Goal: Information Seeking & Learning: Learn about a topic

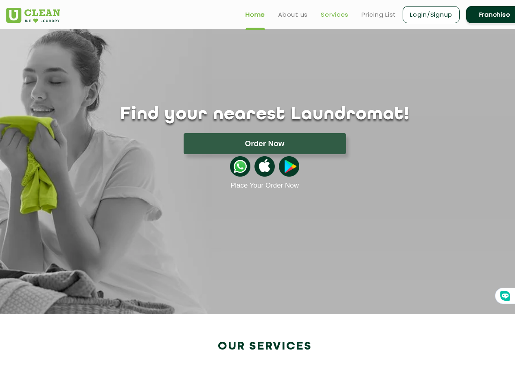
click at [341, 13] on link "Services" at bounding box center [335, 15] width 28 height 10
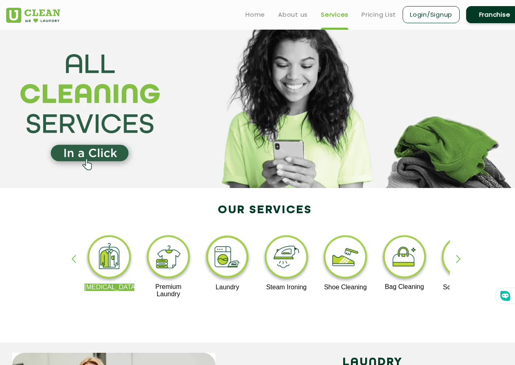
click at [457, 258] on div "button" at bounding box center [462, 266] width 12 height 22
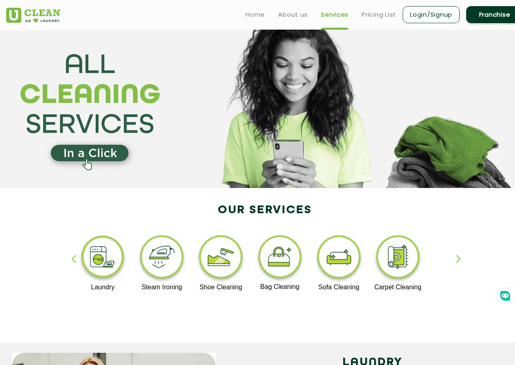
click at [455, 257] on div "[MEDICAL_DATA] Premium Laundry Laundry Steam Ironing Shoe Cleaning Bag Cleaning…" at bounding box center [264, 269] width 529 height 146
click at [69, 255] on div "[MEDICAL_DATA] Premium Laundry Laundry Steam Ironing Shoe Cleaning Bag Cleaning…" at bounding box center [264, 269] width 529 height 146
click at [75, 262] on div "button" at bounding box center [77, 266] width 12 height 22
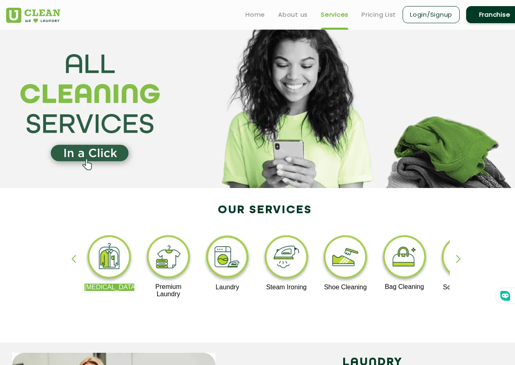
click at [111, 257] on img at bounding box center [109, 258] width 50 height 50
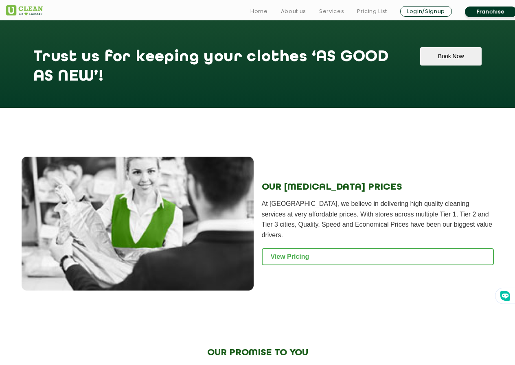
scroll to position [895, 0]
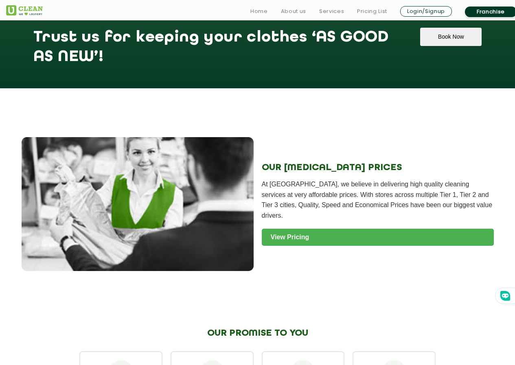
click at [286, 229] on link "View Pricing" at bounding box center [378, 237] width 232 height 17
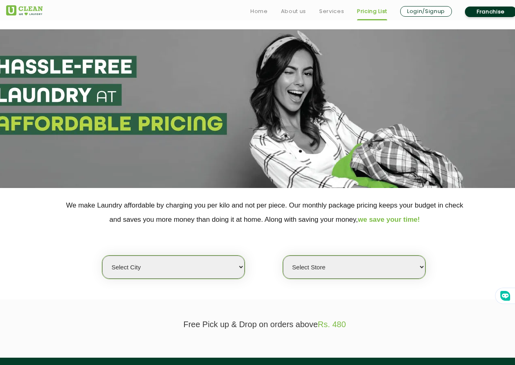
scroll to position [81, 0]
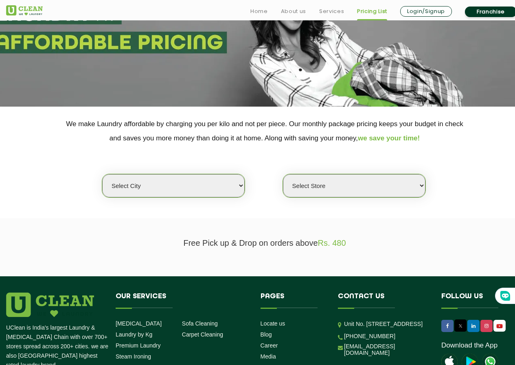
select select "192"
click at [102, 174] on select "Select city [GEOGRAPHIC_DATA] [GEOGRAPHIC_DATA] [GEOGRAPHIC_DATA] [GEOGRAPHIC_D…" at bounding box center [173, 185] width 142 height 23
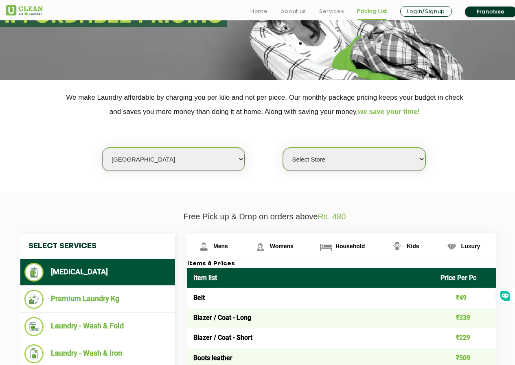
scroll to position [122, 0]
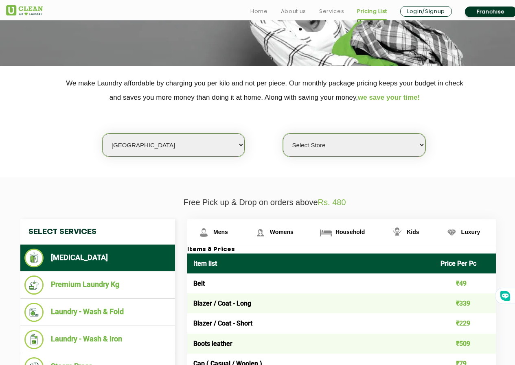
click at [311, 153] on select "Select Store UClean Aligarh" at bounding box center [354, 144] width 142 height 23
select select "566"
click at [283, 133] on select "Select Store UClean Aligarh" at bounding box center [354, 144] width 142 height 23
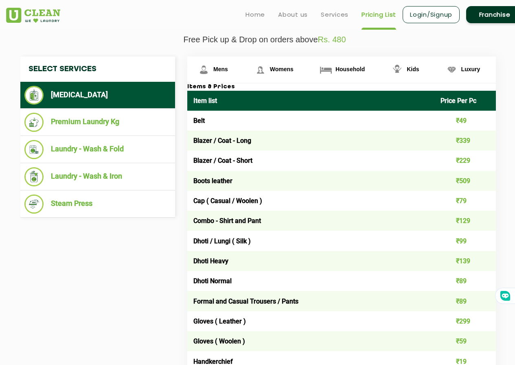
scroll to position [41, 0]
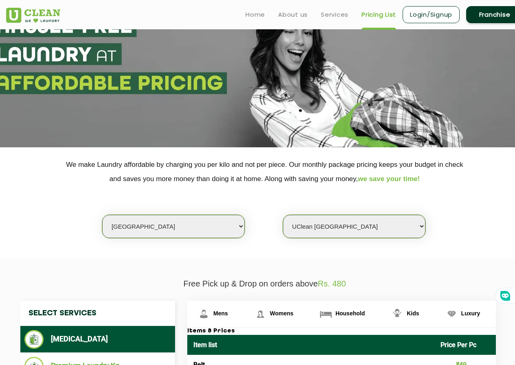
click at [207, 233] on select "Select city Aalo Abu Dhabi Agartala Agra Ahmedabad Akola Aligarh Alwar - UClean…" at bounding box center [173, 226] width 142 height 23
select select "1"
click at [102, 215] on select "Select city Aalo Abu Dhabi Agartala Agra Ahmedabad Akola Aligarh Alwar - UClean…" at bounding box center [173, 226] width 142 height 23
click at [342, 226] on select "Select Store UClean Vasant Kunj UClean Greater Kailash 2 UClean Dwarka UClean R…" at bounding box center [354, 226] width 142 height 23
select select "425"
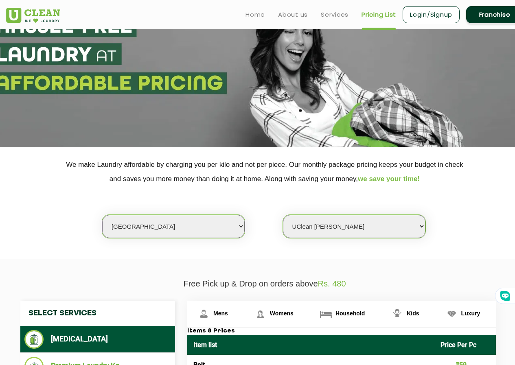
click at [283, 215] on select "Select Store UClean Vasant Kunj UClean Greater Kailash 2 UClean Dwarka UClean R…" at bounding box center [354, 226] width 142 height 23
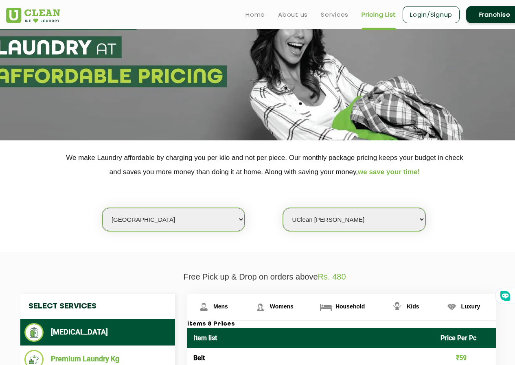
scroll to position [0, 0]
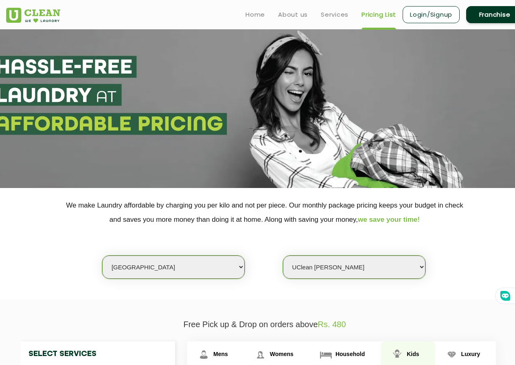
click at [402, 349] on img at bounding box center [397, 354] width 14 height 14
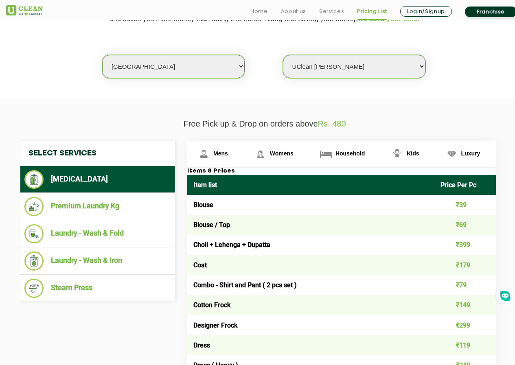
scroll to position [203, 0]
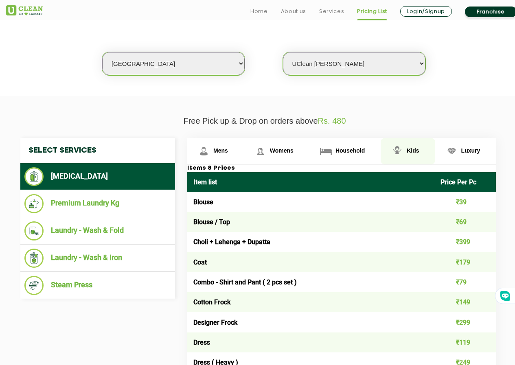
click at [406, 150] on link "Kids" at bounding box center [407, 151] width 54 height 26
